Goal: Task Accomplishment & Management: Complete application form

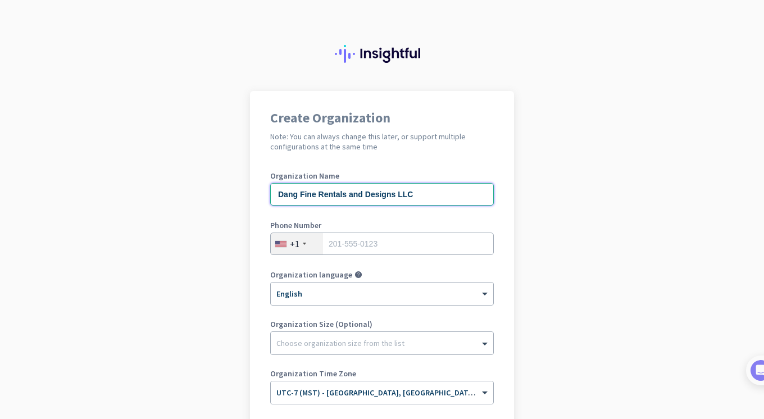
type input "Dang Fine Rentals and Designs LLC"
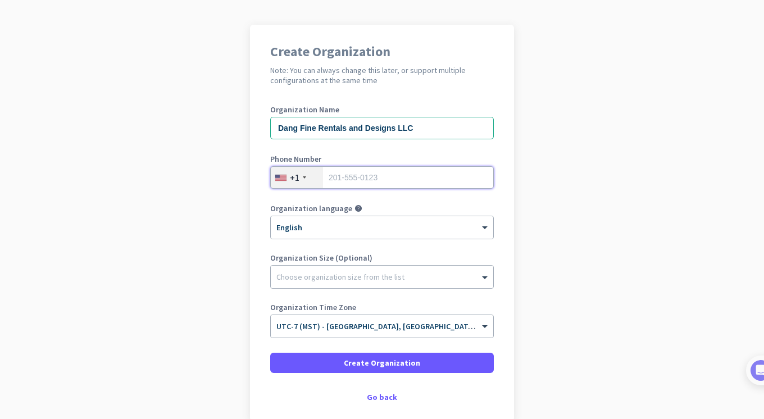
scroll to position [71, 0]
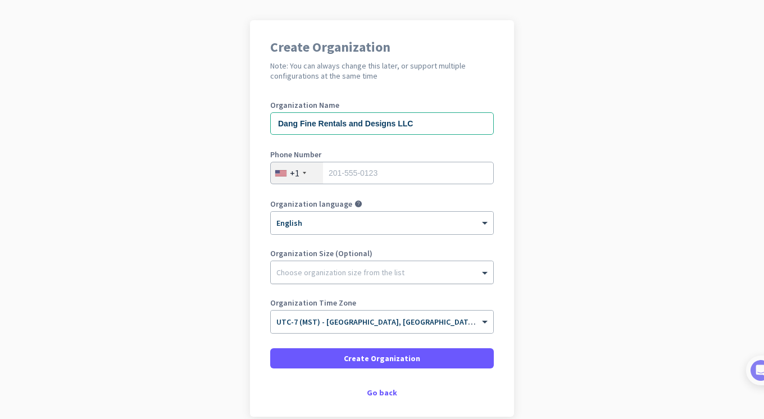
click at [308, 270] on div at bounding box center [382, 269] width 222 height 11
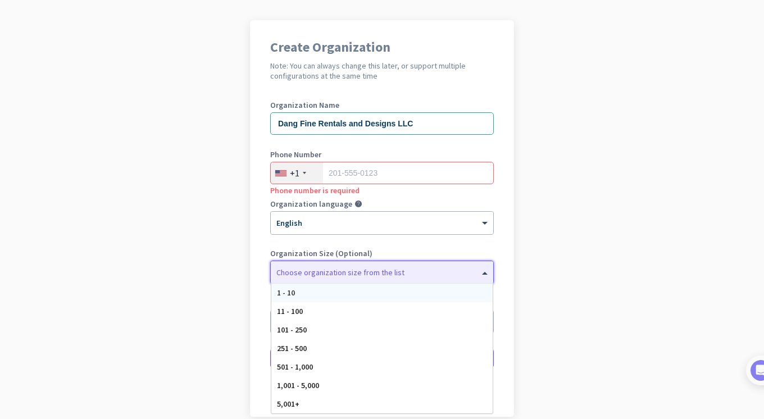
click at [306, 290] on div "1 - 10" at bounding box center [381, 293] width 221 height 19
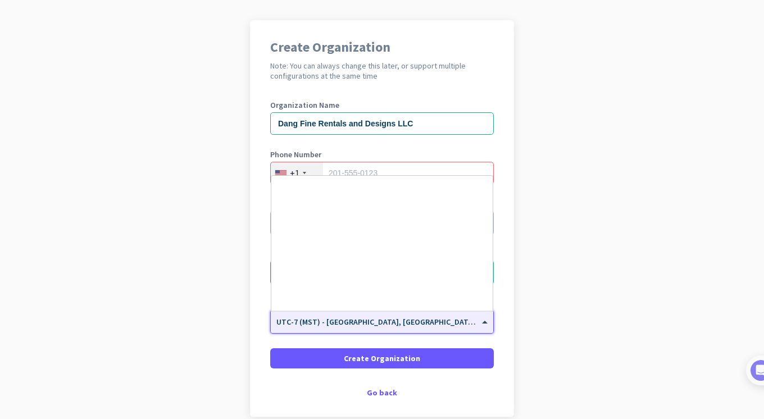
scroll to position [222, 0]
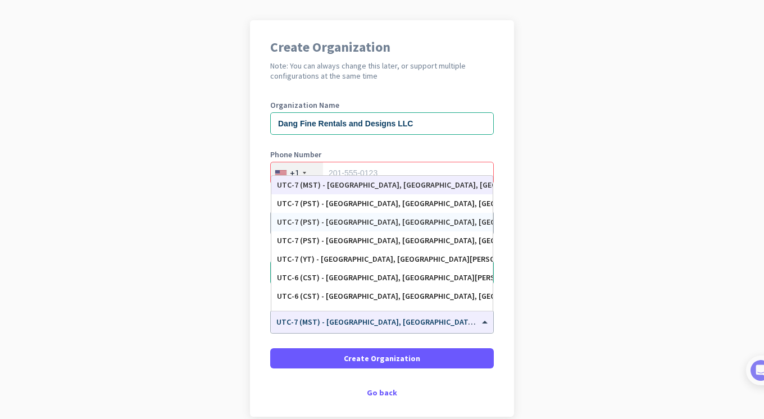
click at [571, 123] on app-onboarding-organization "Create Organization Note: You can always change this later, or support multiple…" at bounding box center [382, 246] width 764 height 453
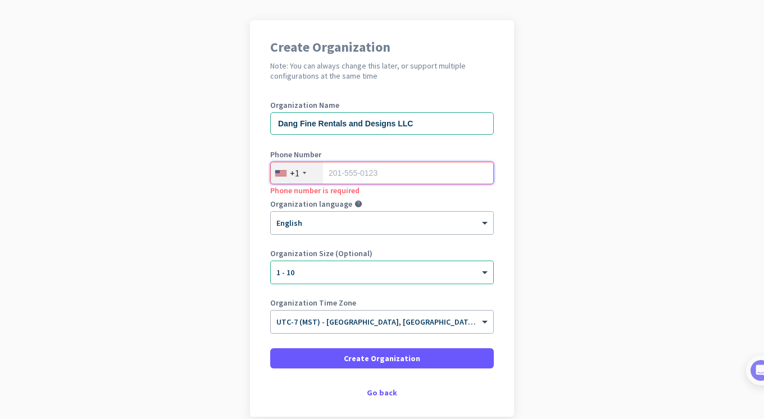
click at [356, 177] on input "tel" at bounding box center [382, 173] width 224 height 22
click at [380, 390] on div "Go back" at bounding box center [382, 393] width 224 height 8
